Goal: Task Accomplishment & Management: Manage account settings

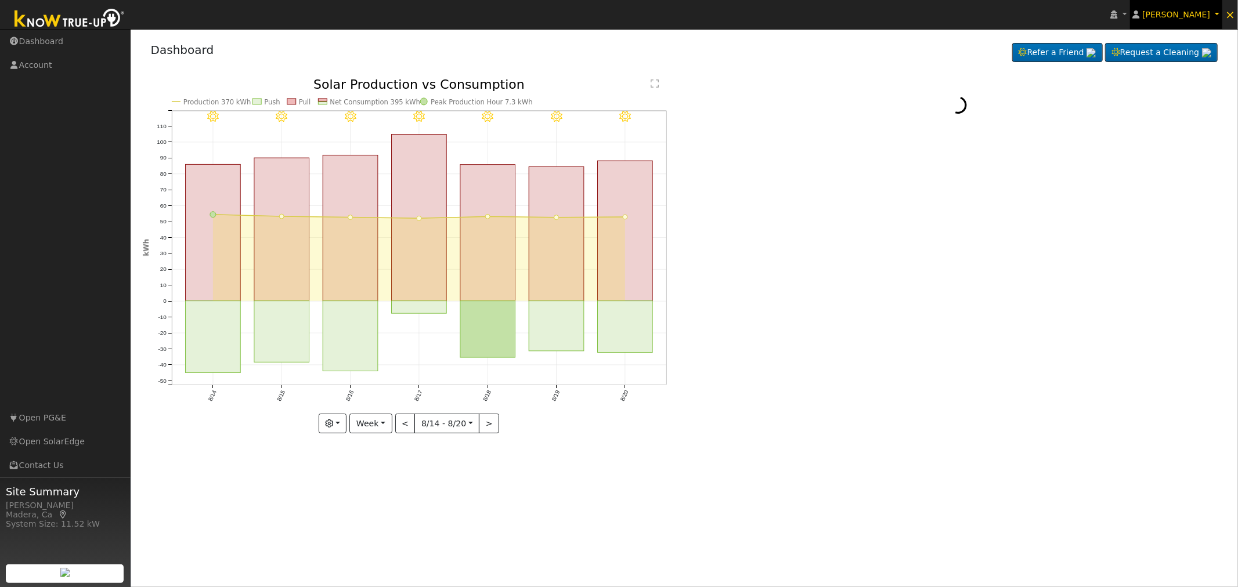
click at [1202, 12] on span "Charles Wieland" at bounding box center [1176, 14] width 68 height 9
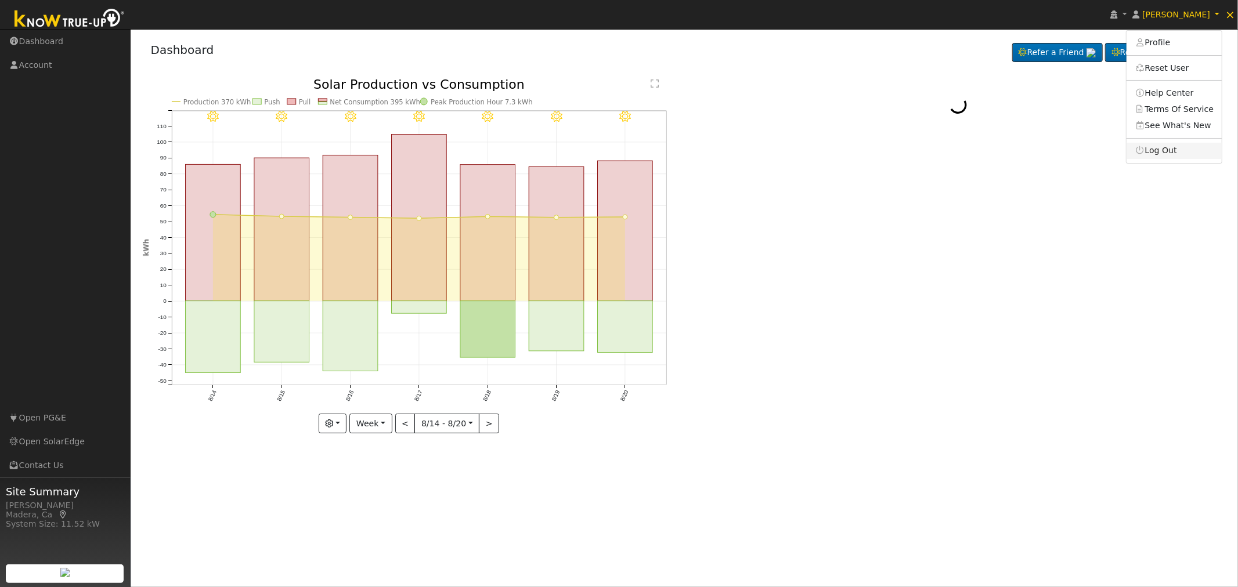
click at [1168, 153] on link "Log Out" at bounding box center [1173, 151] width 95 height 16
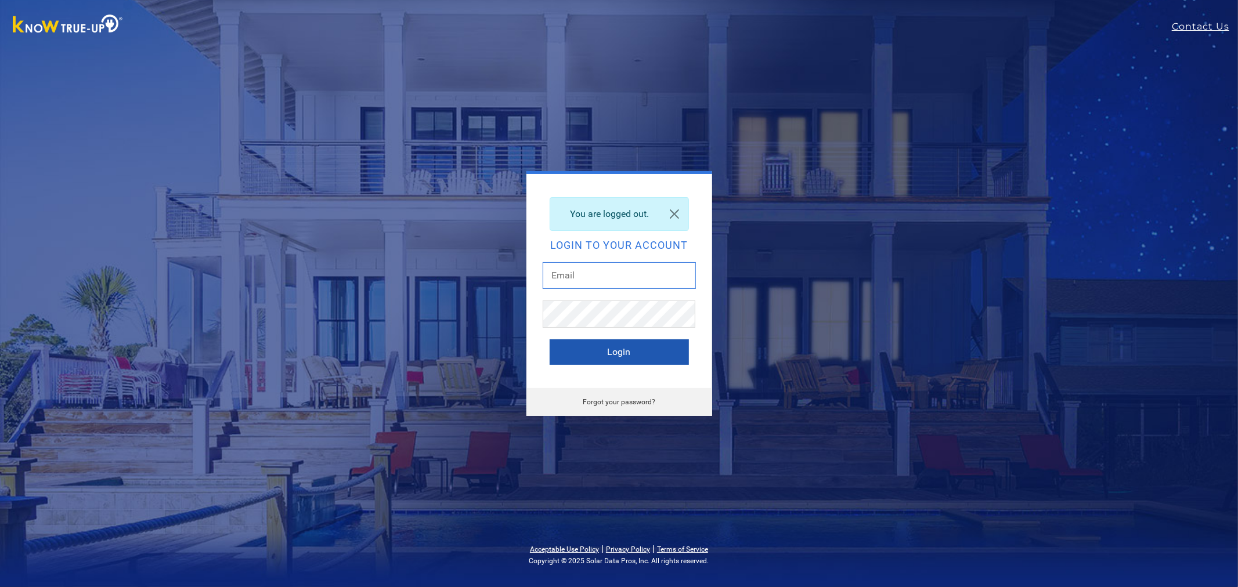
type input "[EMAIL_ADDRESS][DOMAIN_NAME]"
click at [634, 344] on button "Login" at bounding box center [619, 352] width 139 height 26
